Goal: Information Seeking & Learning: Find specific fact

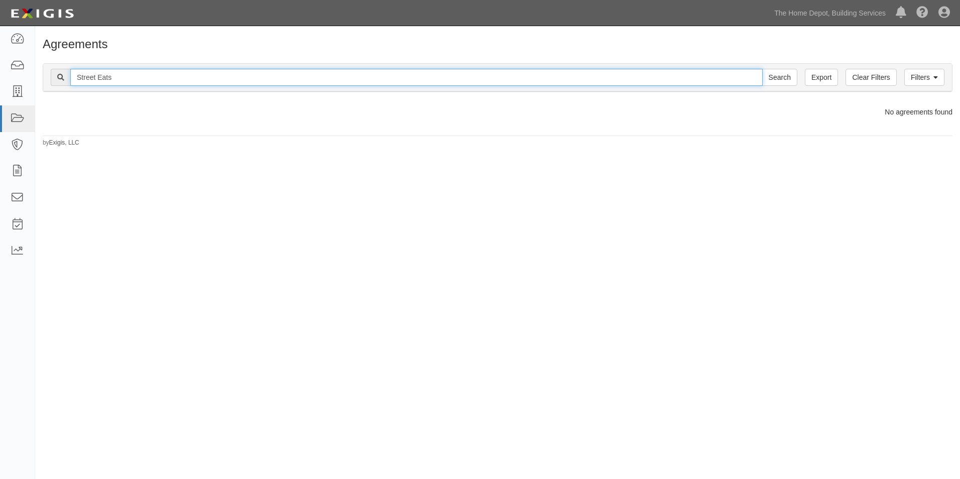
click at [380, 80] on input "Street Eats" at bounding box center [416, 77] width 692 height 17
type input "PB ROOFING"
click at [762, 69] on input "Search" at bounding box center [779, 77] width 35 height 17
